Goal: Browse casually

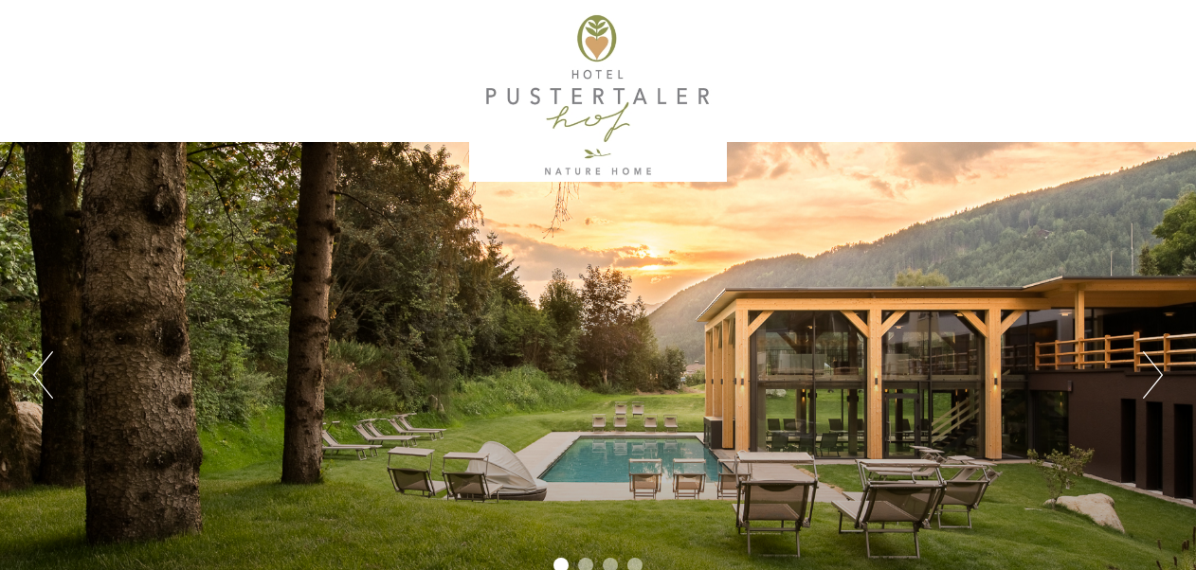
click at [1158, 379] on button "Next" at bounding box center [1153, 375] width 20 height 47
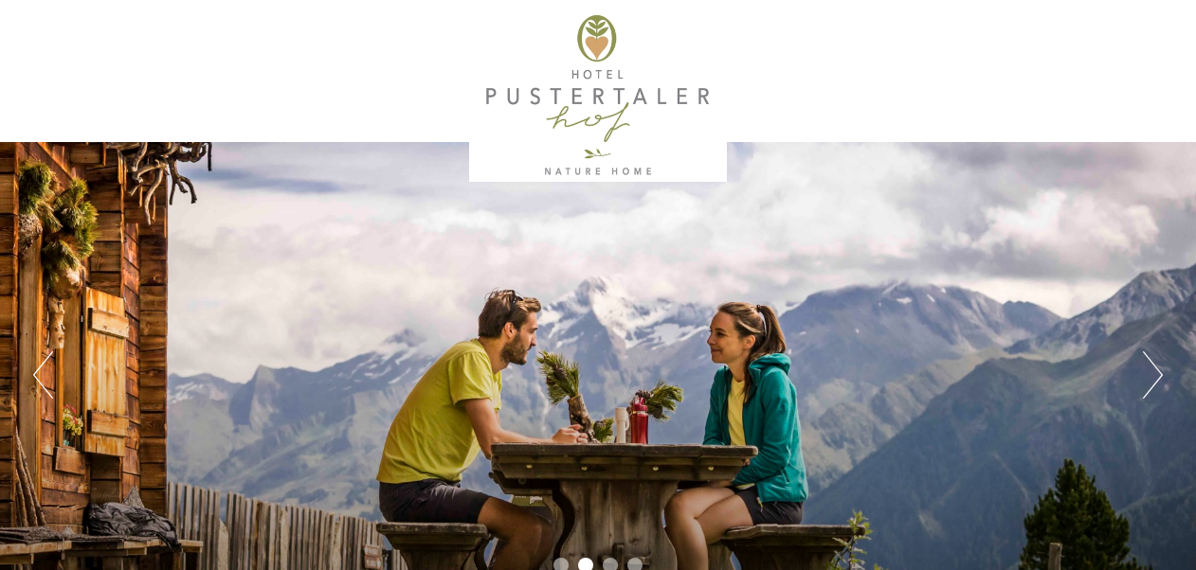
click at [1156, 378] on button "Next" at bounding box center [1153, 375] width 20 height 47
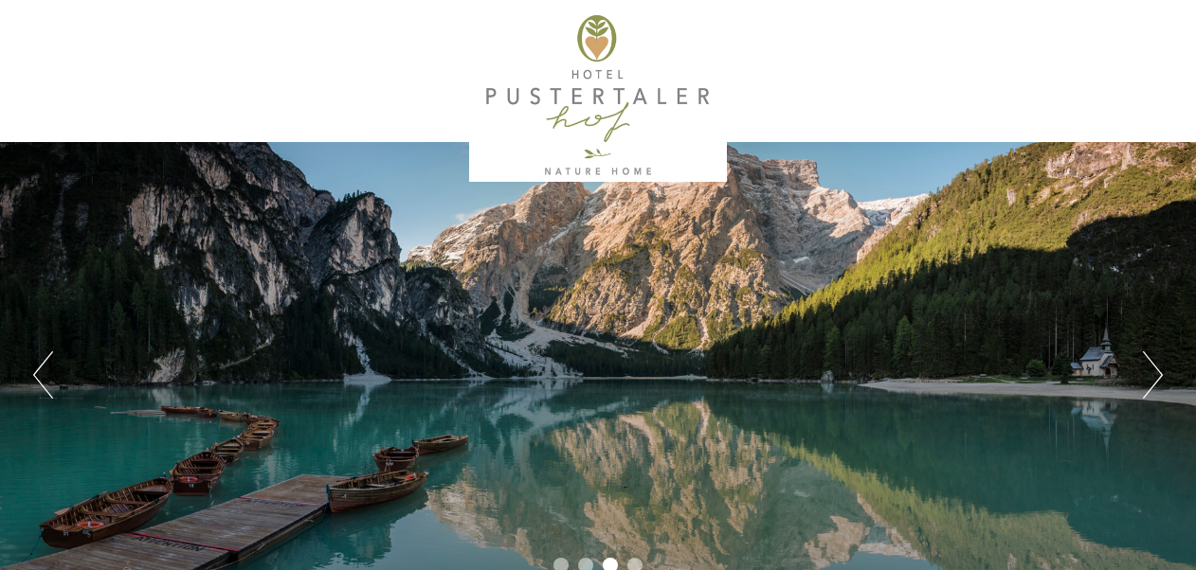
click at [1155, 378] on button "Next" at bounding box center [1153, 375] width 20 height 47
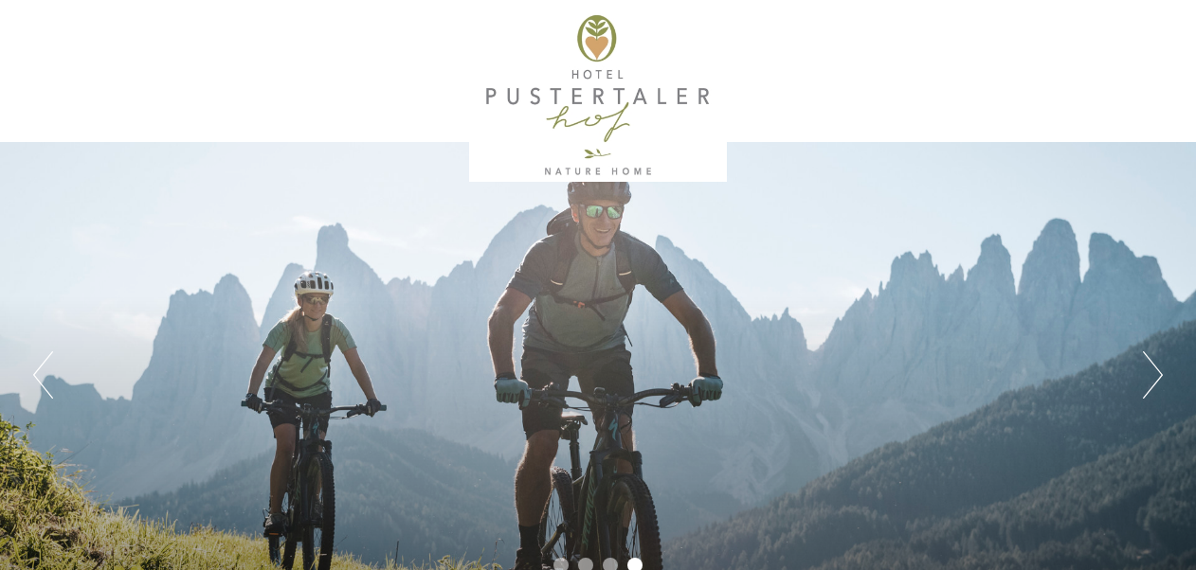
click at [1155, 378] on button "Next" at bounding box center [1153, 375] width 20 height 47
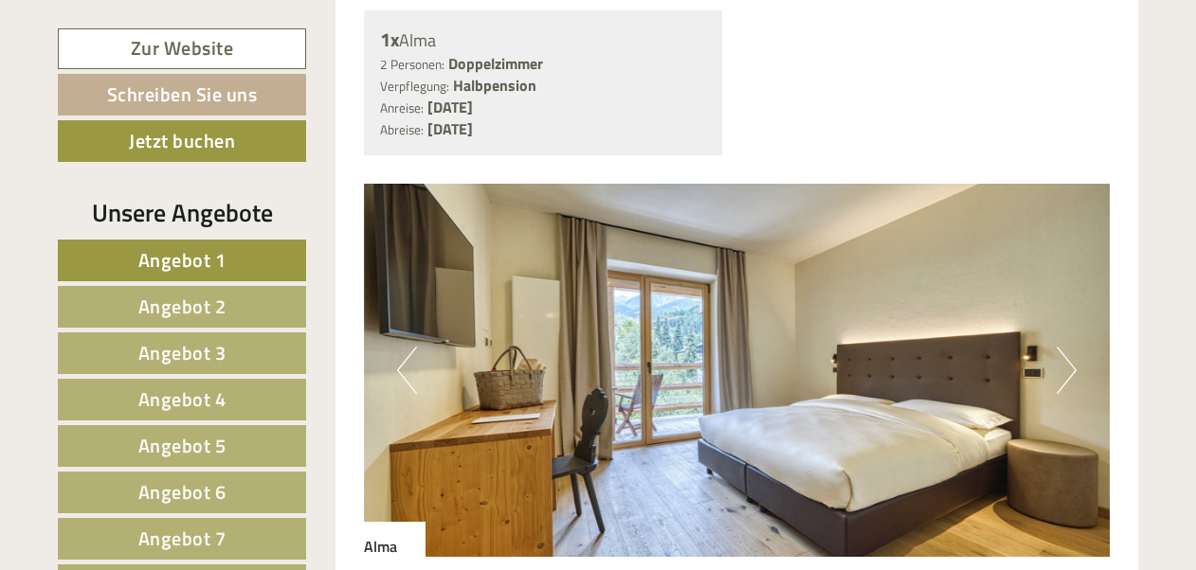
scroll to position [1522, 0]
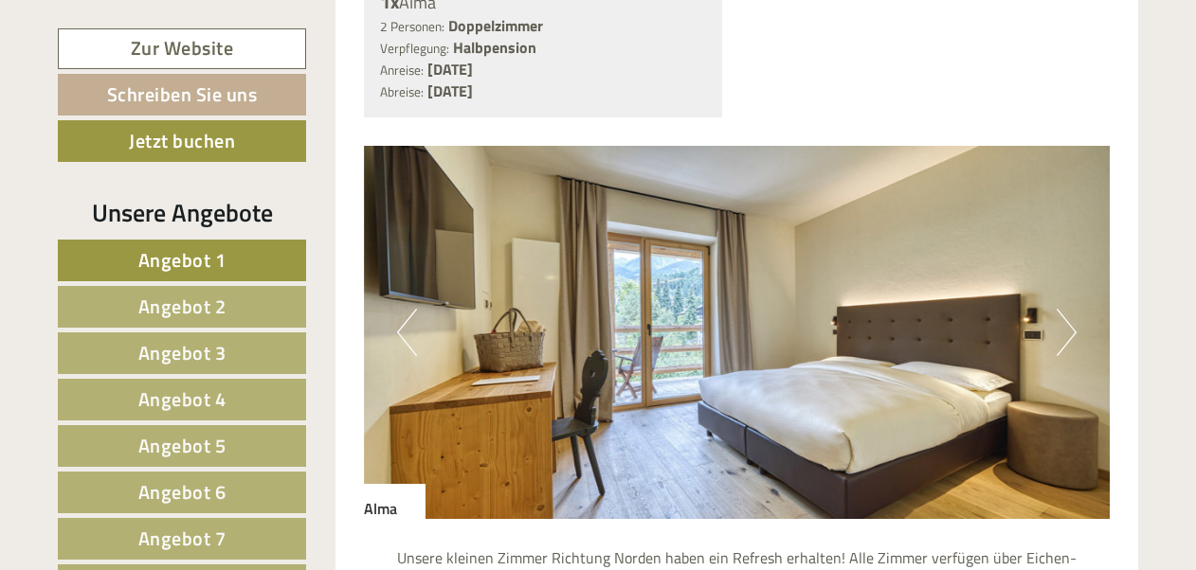
click at [1066, 334] on button "Next" at bounding box center [1067, 332] width 20 height 47
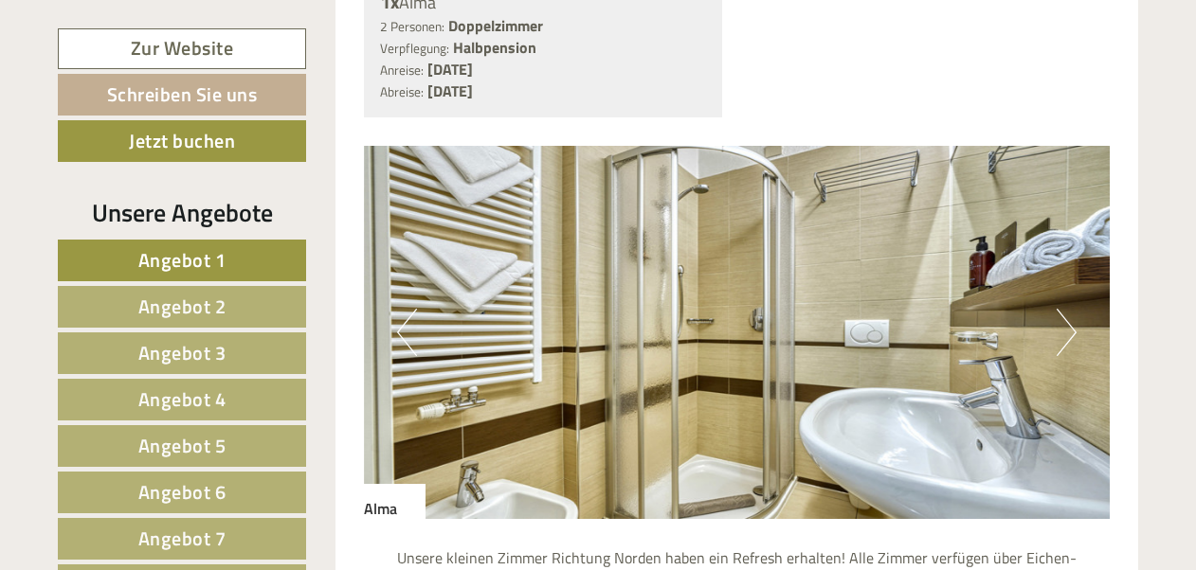
click at [1066, 334] on button "Next" at bounding box center [1067, 332] width 20 height 47
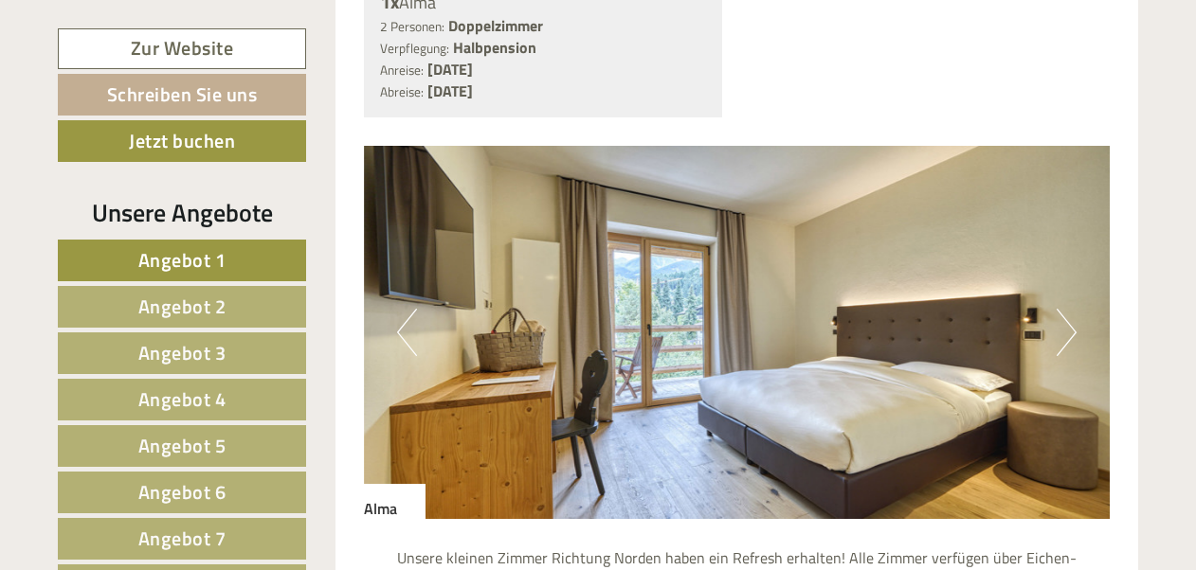
click at [1066, 334] on button "Next" at bounding box center [1067, 332] width 20 height 47
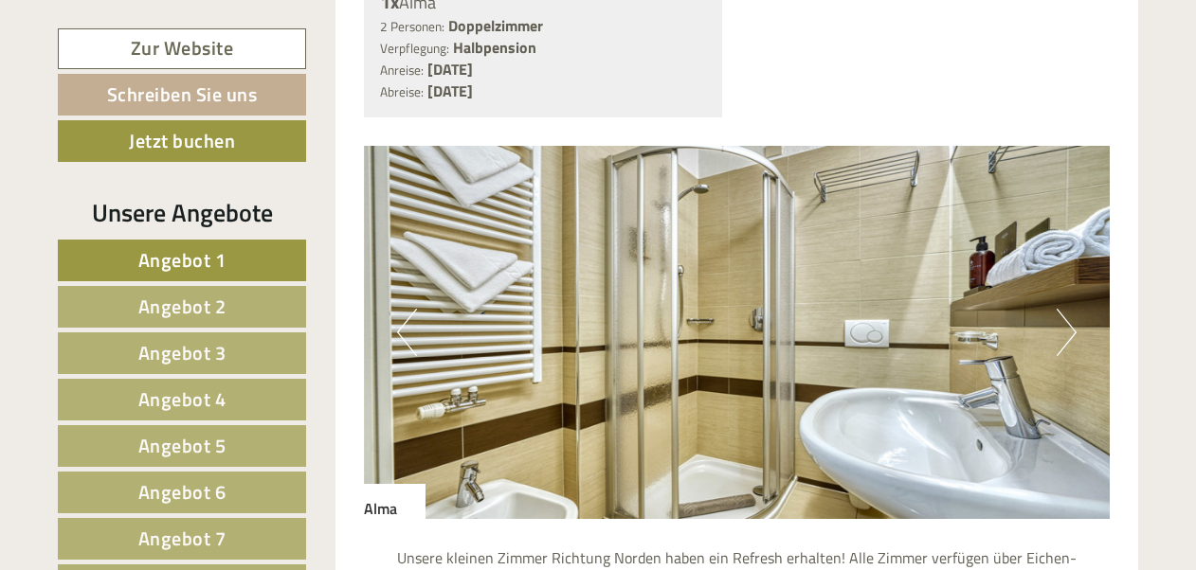
click at [1066, 334] on button "Next" at bounding box center [1067, 332] width 20 height 47
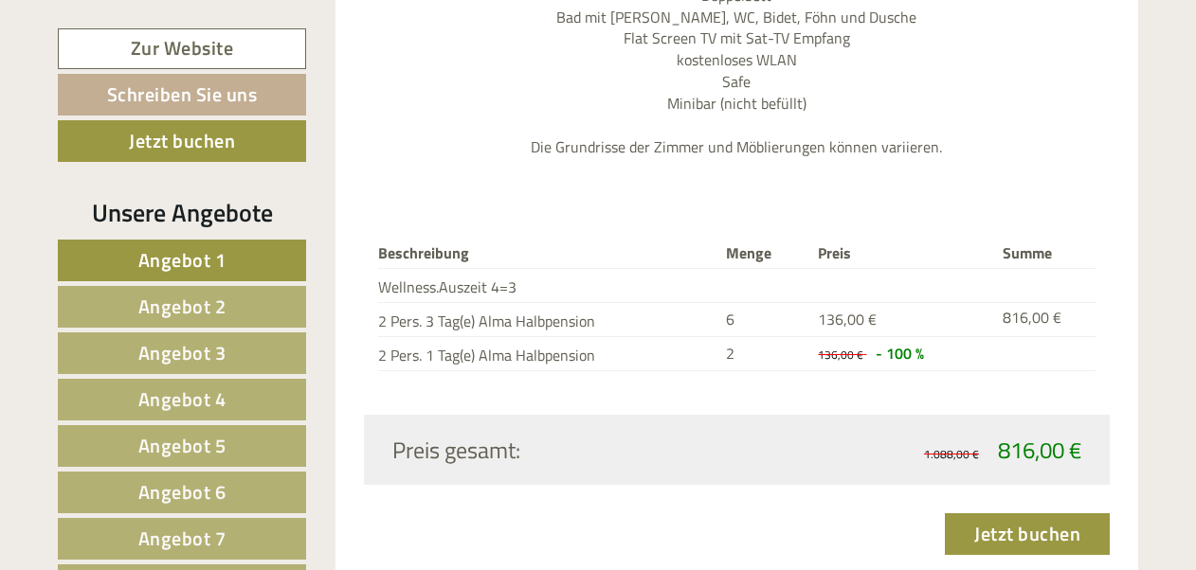
scroll to position [2210, 0]
